Goal: Task Accomplishment & Management: Use online tool/utility

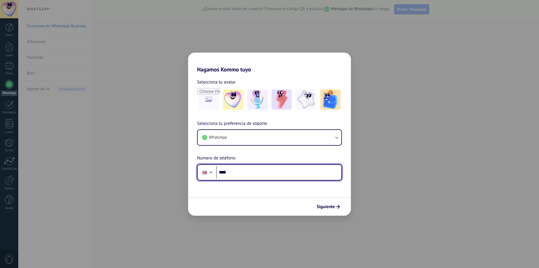
click at [240, 171] on input "****" at bounding box center [278, 172] width 125 height 13
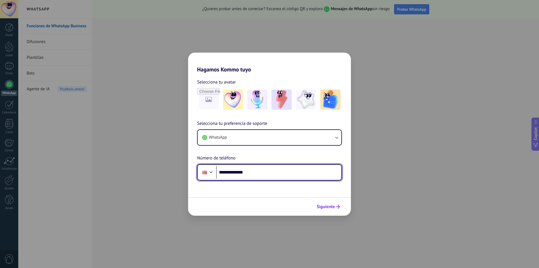
type input "**********"
click at [330, 203] on button "Siguiente" at bounding box center [328, 207] width 28 height 10
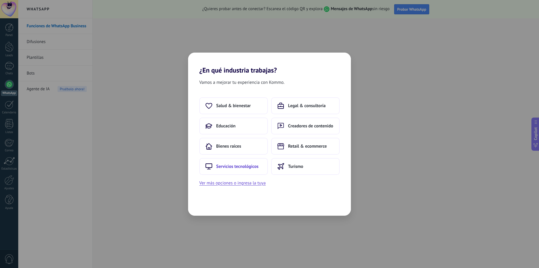
click at [235, 167] on span "Servicios tecnológicos" at bounding box center [237, 166] width 42 height 6
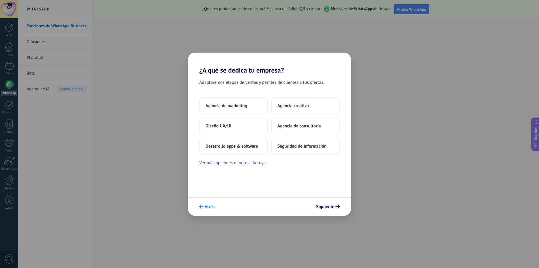
click at [210, 205] on span "Atrás" at bounding box center [210, 206] width 10 height 4
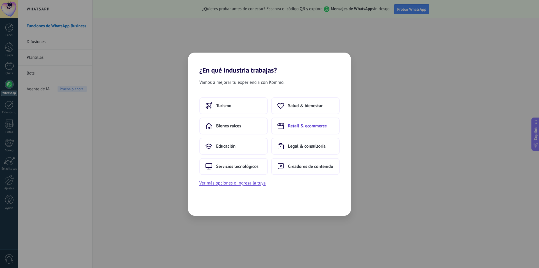
click at [301, 126] on span "Retail & ecommerce" at bounding box center [307, 126] width 39 height 6
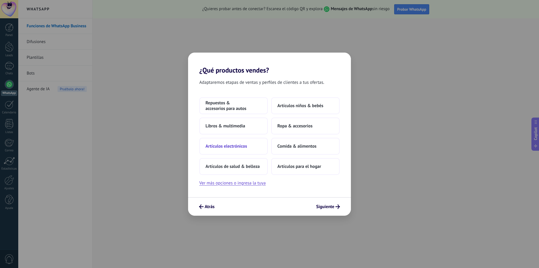
click at [234, 145] on span "Artículos electrónicos" at bounding box center [227, 146] width 42 height 6
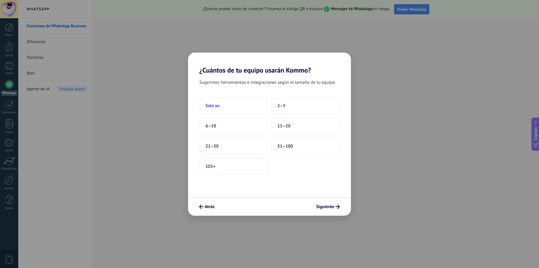
click at [215, 102] on button "Solo yo" at bounding box center [233, 105] width 69 height 17
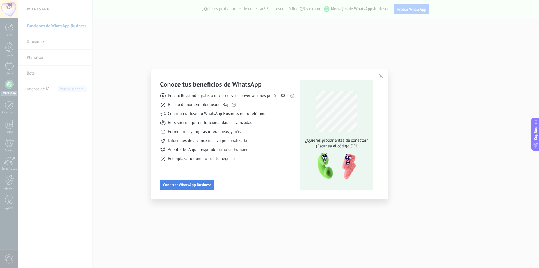
click at [198, 184] on span "Conectar WhatsApp Business" at bounding box center [187, 185] width 48 height 4
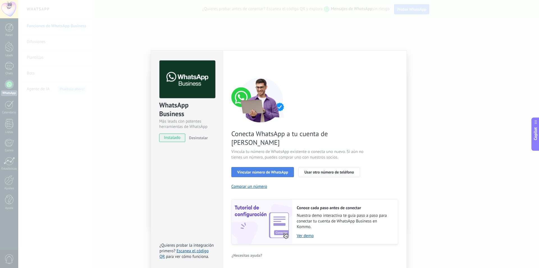
click at [247, 170] on span "Vincular número de WhatsApp" at bounding box center [262, 172] width 51 height 4
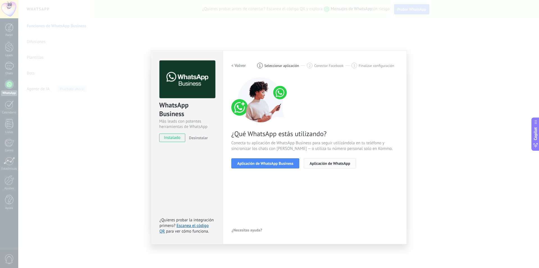
click at [311, 166] on button "Aplicación de WhatsApp" at bounding box center [330, 163] width 52 height 10
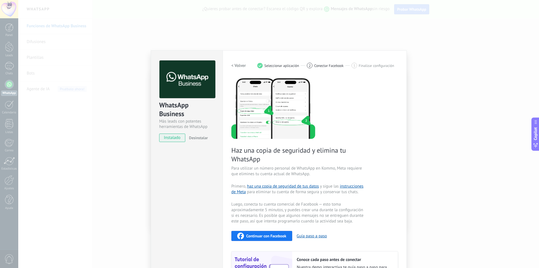
click at [151, 53] on div "WhatsApp Business Más leads con potentes herramientas de WhatsApp instalado Des…" at bounding box center [187, 185] width 72 height 271
click at [121, 78] on div "WhatsApp Business Más leads con potentes herramientas de WhatsApp instalado Des…" at bounding box center [278, 134] width 521 height 268
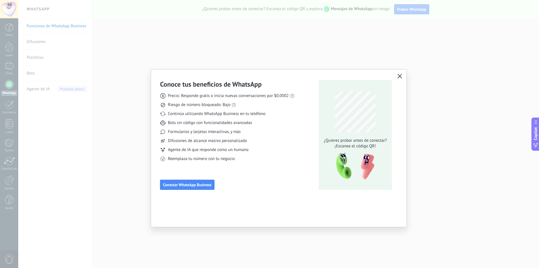
click at [104, 165] on div "Conoce tus beneficios de WhatsApp Precio: Responde gratis o inicia nuevas conve…" at bounding box center [269, 134] width 539 height 268
